Goal: Ask a question

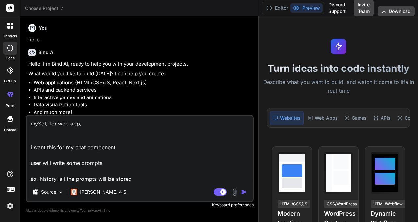
scroll to position [161, 0]
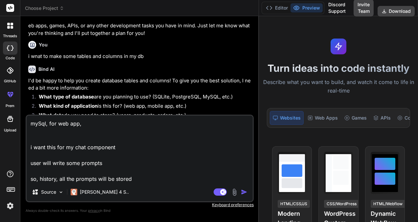
click at [158, 180] on textarea "mySql, for web app, i want this for my chat component user will write some prom…" at bounding box center [140, 148] width 226 height 67
type textarea "mySql, for web app, i want this for my chat component user will write some prom…"
type textarea "x"
type textarea "mySql, for web app, i want this for my chat component user will write some prom…"
type textarea "x"
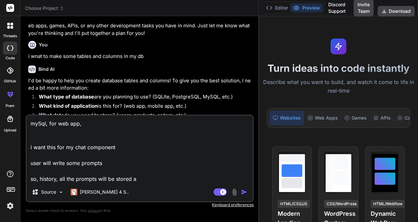
type textarea "mySql, for web app, i want this for my chat component user will write some prom…"
type textarea "x"
type textarea "mySql, for web app, i want this for my chat component user will write some prom…"
type textarea "x"
type textarea "mySql, for web app, i want this for my chat component user will write some prom…"
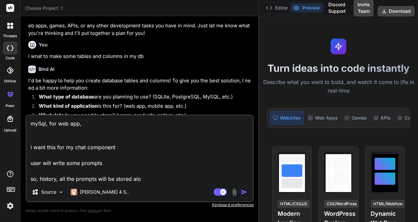
type textarea "x"
type textarea "mySql, for web app, i want this for my chat component user will write some prom…"
type textarea "x"
type textarea "mySql, for web app, i want this for my chat component user will write some prom…"
type textarea "x"
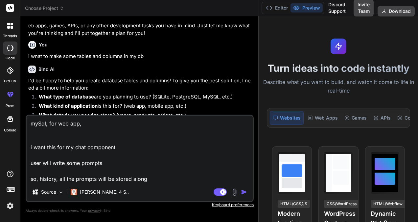
type textarea "mySql, for web app, i want this for my chat component user will write some prom…"
type textarea "x"
type textarea "mySql, for web app, i want this for my chat component user will write some prom…"
type textarea "x"
type textarea "mySql, for web app, i want this for my chat component user will write some prom…"
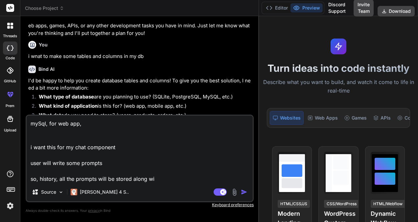
type textarea "x"
type textarea "mySql, for web app, i want this for my chat component user will write some prom…"
type textarea "x"
type textarea "mySql, for web app, i want this for my chat component user will write some prom…"
type textarea "x"
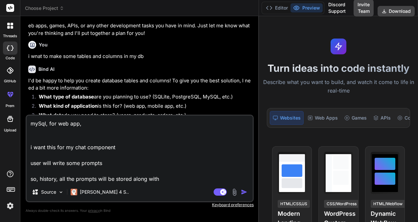
click at [161, 179] on textarea "mySql, for web app, i want this for my chat component user will write some prom…" at bounding box center [140, 148] width 226 height 67
type textarea "mySql, for web app, i want this for my chat component user will write some prom…"
type textarea "x"
type textarea "mySql, for web app, i want this for my chat component user will write some prom…"
type textarea "x"
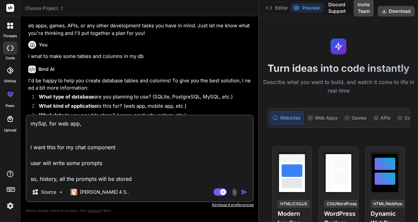
type textarea "mySql, for web app, i want this for my chat component user will write some prom…"
type textarea "x"
type textarea "mySql, for web app, i want this for my chat component user will write some prom…"
type textarea "x"
type textarea "mySql, for web app, i want this for my chat component user will write some prom…"
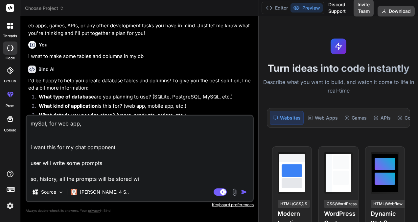
type textarea "x"
type textarea "mySql, for web app, i want this for my chat component user will write some prom…"
type textarea "x"
type textarea "mySql, for web app, i want this for my chat component user will write some prom…"
type textarea "x"
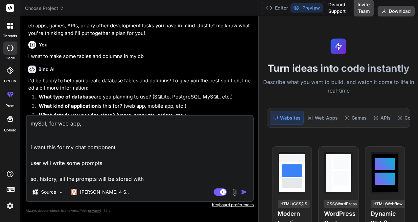
type textarea "mySql, for web app, i want this for my chat component user will write some prom…"
type textarea "x"
type textarea "mySql, for web app, i want this for my chat component user will write some prom…"
type textarea "x"
type textarea "mySql, for web app, i want this for my chat component user will write some prom…"
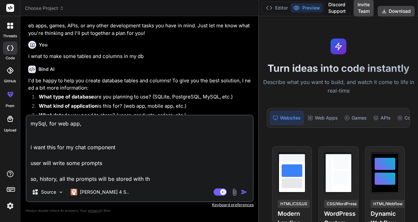
type textarea "x"
type textarea "mySql, for web app, i want this for my chat component user will write some prom…"
type textarea "x"
type textarea "mySql, for web app, i want this for my chat component user will write some prom…"
type textarea "x"
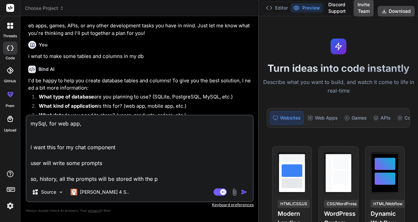
type textarea "mySql, for web app, i want this for my chat component user will write some prom…"
type textarea "x"
type textarea "mySql, for web app, i want this for my chat component user will write some prom…"
type textarea "x"
type textarea "mySql, for web app, i want this for my chat component user will write some prom…"
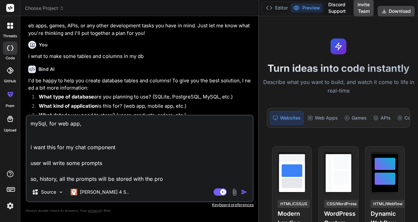
type textarea "x"
type textarea "mySql, for web app, i want this for my chat component user will write some prom…"
type textarea "x"
type textarea "mySql, for web app, i want this for my chat component user will write some prom…"
type textarea "x"
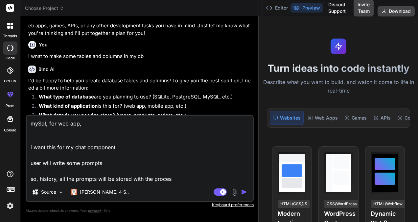
type textarea "mySql, for web app, i want this for my chat component user will write some prom…"
type textarea "x"
type textarea "mySql, for web app, i want this for my chat component user will write some prom…"
type textarea "x"
type textarea "mySql, for web app, i want this for my chat component user will write some prom…"
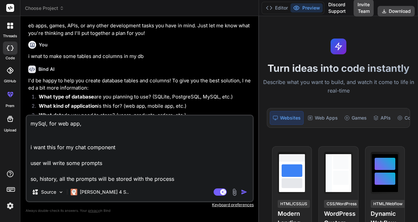
type textarea "x"
type textarea "mySql, for web app, i want this for my chat component user will write some prom…"
type textarea "x"
type textarea "mySql, for web app, i want this for my chat component user will write some prom…"
type textarea "x"
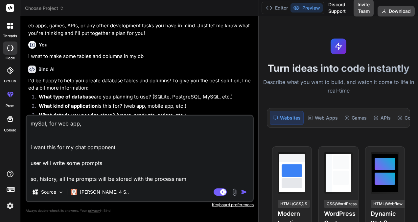
type textarea "mySql, for web app, i want this for my chat component user will write some prom…"
type textarea "x"
type textarea "mySql, for web app, i want this for my chat component user will write some prom…"
type textarea "x"
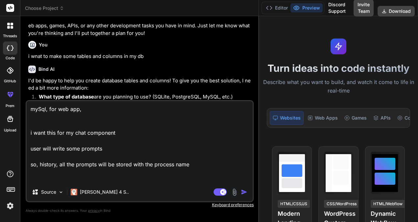
type textarea "mySql, for web app, i want this for my chat component user will write some prom…"
type textarea "x"
type textarea "mySql, for web app, i want this for my chat component user will write some prom…"
type textarea "x"
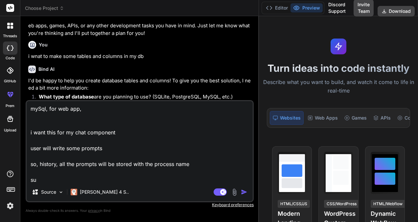
type textarea "mySql, for web app, i want this for my chat component user will write some prom…"
type textarea "x"
type textarea "mySql, for web app, i want this for my chat component user will write some prom…"
type textarea "x"
type textarea "mySql, for web app, i want this for my chat component user will write some prom…"
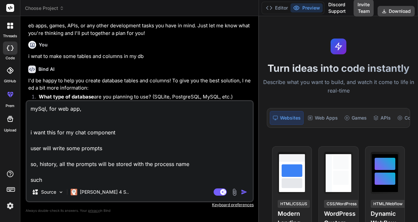
type textarea "x"
type textarea "mySql, for web app, i want this for my chat component user will write some prom…"
type textarea "x"
type textarea "mySql, for web app, i want this for my chat component user will write some prom…"
type textarea "x"
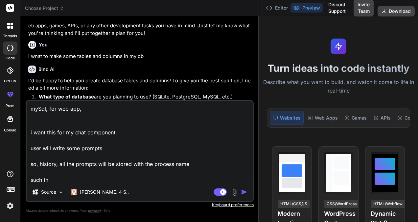
type textarea "mySql, for web app, i want this for my chat component user will write some prom…"
type textarea "x"
type textarea "mySql, for web app, i want this for my chat component user will write some prom…"
type textarea "x"
type textarea "mySql, for web app, i want this for my chat component user will write some prom…"
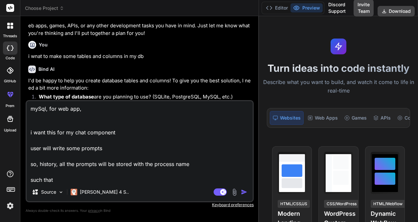
type textarea "x"
type textarea "mySql, for web app, i want this for my chat component user will write some prom…"
type textarea "x"
type textarea "mySql, for web app, i want this for my chat component user will write some prom…"
type textarea "x"
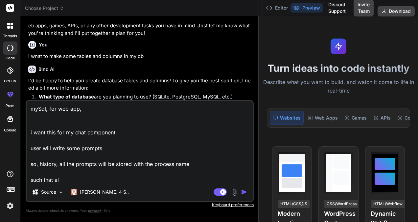
type textarea "mySql, for web app, i want this for my chat component user will write some prom…"
type textarea "x"
type textarea "mySql, for web app, i want this for my chat component user will write some prom…"
type textarea "x"
type textarea "mySql, for web app, i want this for my chat component user will write some prom…"
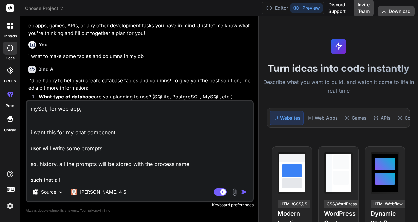
type textarea "x"
type textarea "mySql, for web app, i want this for my chat component user will write some prom…"
type textarea "x"
type textarea "mySql, for web app, i want this for my chat component user will write some prom…"
type textarea "x"
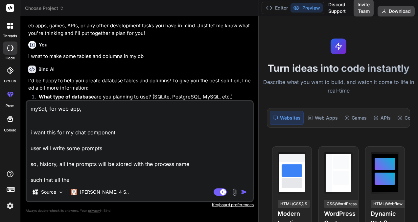
type textarea "mySql, for web app, i want this for my chat component user will write some prom…"
type textarea "x"
type textarea "mySql, for web app, i want this for my chat component user will write some prom…"
type textarea "x"
type textarea "mySql, for web app, i want this for my chat component user will write some prom…"
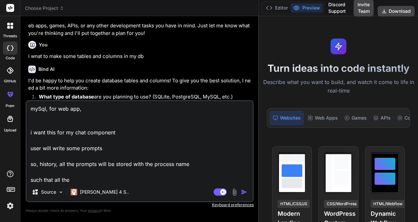
type textarea "x"
type textarea "mySql, for web app, i want this for my chat component user will write some prom…"
type textarea "x"
type textarea "mySql, for web app, i want this for my chat component user will write some prom…"
type textarea "x"
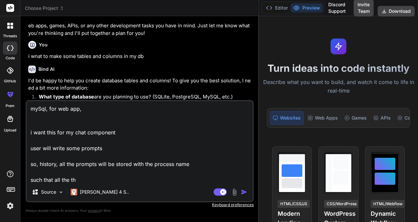
type textarea "mySql, for web app, i want this for my chat component user will write some prom…"
type textarea "x"
type textarea "mySql, for web app, i want this for my chat component user will write some prom…"
type textarea "x"
type textarea "mySql, for web app, i want this for my chat component user will write some prom…"
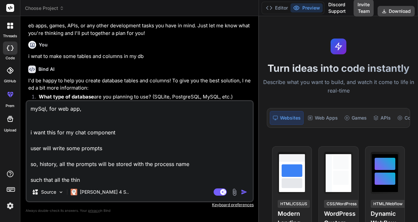
type textarea "x"
type textarea "mySql, for web app, i want this for my chat component user will write some prom…"
type textarea "x"
type textarea "mySql, for web app, i want this for my chat component user will write some prom…"
type textarea "x"
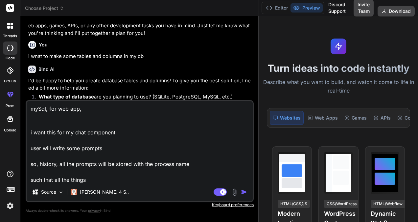
type textarea "mySql, for web app, i want this for my chat component user will write some prom…"
type textarea "x"
type textarea "mySql, for web app, i want this for my chat component user will write some prom…"
type textarea "x"
type textarea "mySql, for web app, i want this for my chat component user will write some prom…"
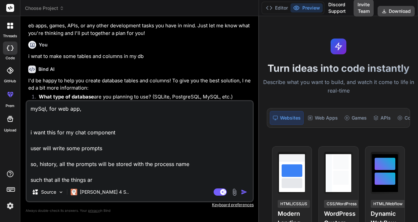
type textarea "x"
type textarea "mySql, for web app, i want this for my chat component user will write some prom…"
type textarea "x"
type textarea "mySql, for web app, i want this for my chat component user will write some prom…"
type textarea "x"
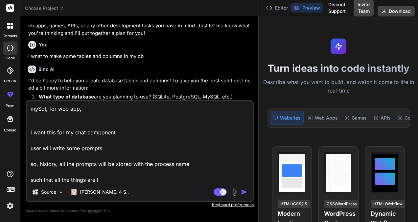
type textarea "mySql, for web app, i want this for my chat component user will write some prom…"
type textarea "x"
type textarea "mySql, for web app, i want this for my chat component user will write some prom…"
type textarea "x"
type textarea "mySql, for web app, i want this for my chat component user will write some prom…"
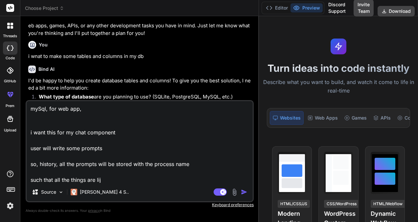
type textarea "x"
type textarea "mySql, for web app, i want this for my chat component user will write some prom…"
type textarea "x"
type textarea "mySql, for web app, i want this for my chat component user will write some prom…"
type textarea "x"
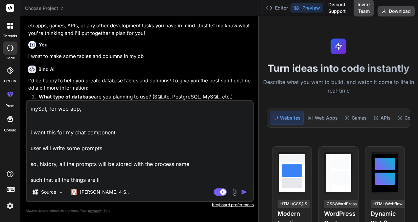
type textarea "mySql, for web app, i want this for my chat component user will write some prom…"
type textarea "x"
type textarea "mySql, for web app, i want this for my chat component user will write some prom…"
type textarea "x"
type textarea "mySql, for web app, i want this for my chat component user will write some prom…"
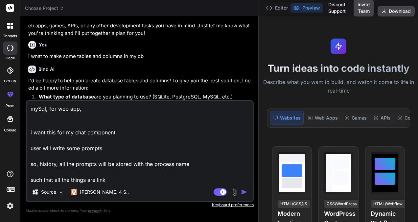
type textarea "x"
type textarea "mySql, for web app, i want this for my chat component user will write some prom…"
type textarea "x"
type textarea "mySql, for web app, i want this for my chat component user will write some prom…"
type textarea "x"
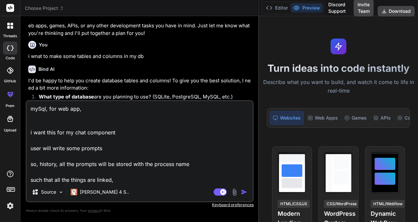
type textarea "mySql, for web app, i want this for my chat component user will write some prom…"
type textarea "x"
type textarea "mySql, for web app, i want this for my chat component user will write some prom…"
type textarea "x"
type textarea "mySql, for web app, i want this for my chat component user will write some prom…"
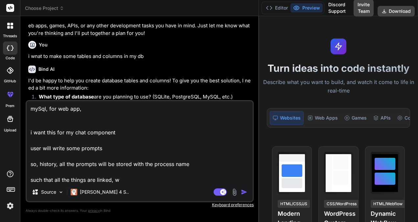
type textarea "x"
type textarea "mySql, for web app, i want this for my chat component user will write some prom…"
type textarea "x"
type textarea "mySql, for web app, i want this for my chat component user will write some prom…"
type textarea "x"
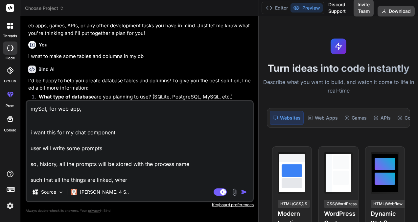
type textarea "mySql, for web app, i want this for my chat component user will write some prom…"
type textarea "x"
type textarea "mySql, for web app, i want this for my chat component user will write some prom…"
type textarea "x"
type textarea "mySql, for web app, i want this for my chat component user will write some prom…"
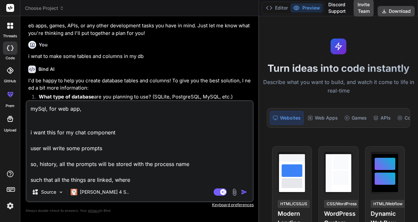
type textarea "x"
type textarea "mySql, for web app, i want this for my chat component user will write some prom…"
type textarea "x"
type textarea "mySql, for web app, i want this for my chat component user will write some prom…"
type textarea "x"
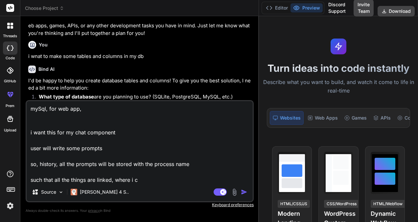
type textarea "mySql, for web app, i want this for my chat component user will write some prom…"
type textarea "x"
type textarea "mySql, for web app, i want this for my chat component user will write some prom…"
type textarea "x"
type textarea "mySql, for web app, i want this for my chat component user will write some prom…"
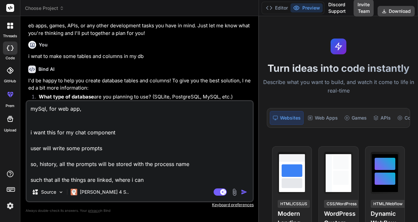
type textarea "x"
type textarea "mySql, for web app, i want this for my chat component user will write some prom…"
type textarea "x"
type textarea "mySql, for web app, i want this for my chat component user will write some prom…"
type textarea "x"
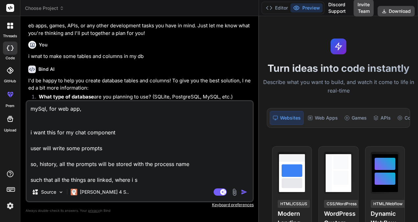
type textarea "mySql, for web app, i want this for my chat component user will write some prom…"
type textarea "x"
type textarea "mySql, for web app, i want this for my chat component user will write some prom…"
type textarea "x"
type textarea "mySql, for web app, i want this for my chat component user will write some prom…"
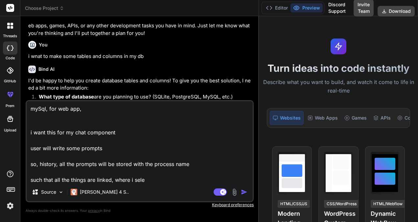
type textarea "x"
type textarea "mySql, for web app, i want this for my chat component user will write some prom…"
type textarea "x"
type textarea "mySql, for web app, i want this for my chat component user will write some prom…"
type textarea "x"
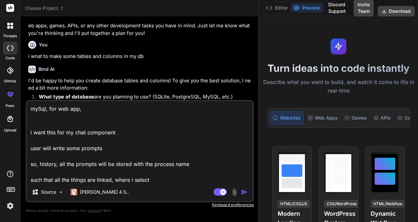
type textarea "mySql, for web app, i want this for my chat component user will write some prom…"
type textarea "x"
type textarea "mySql, for web app, i want this for my chat component user will write some prom…"
type textarea "x"
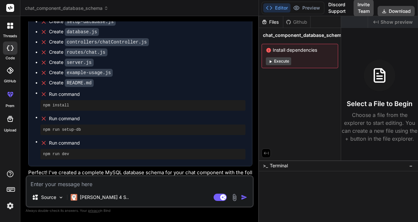
scroll to position [644, 0]
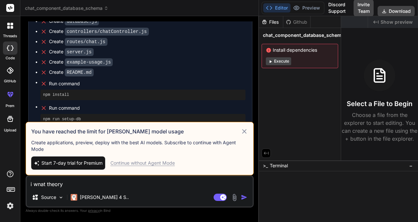
click at [243, 130] on icon at bounding box center [245, 131] width 8 height 8
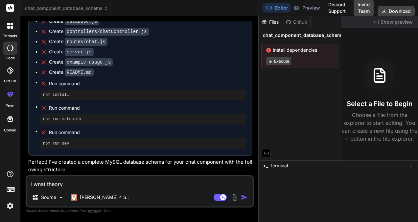
click at [63, 135] on ul "Create package.json Create .env Create setup-database.js Create database.js Cre…" at bounding box center [140, 67] width 210 height 161
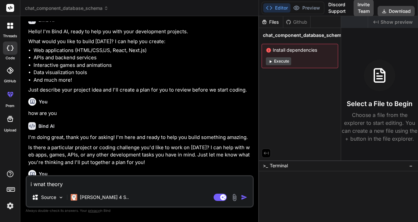
scroll to position [0, 0]
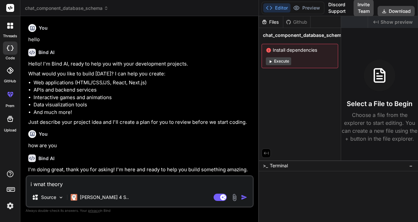
click at [8, 49] on icon at bounding box center [10, 47] width 7 height 5
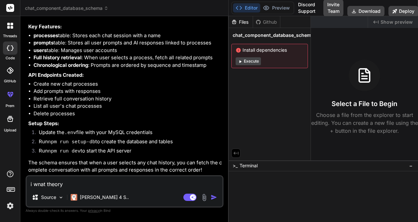
scroll to position [848, 0]
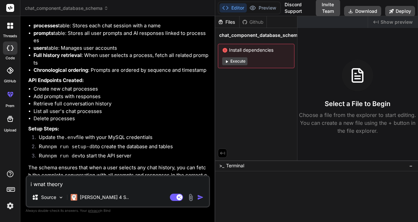
drag, startPoint x: 258, startPoint y: 118, endPoint x: 205, endPoint y: 118, distance: 53.6
click at [205, 118] on div "Bind AI Web Search Created with Pixso. Code Generator You hello Bind AI Hello! …" at bounding box center [117, 119] width 195 height 206
